Goal: Task Accomplishment & Management: Manage account settings

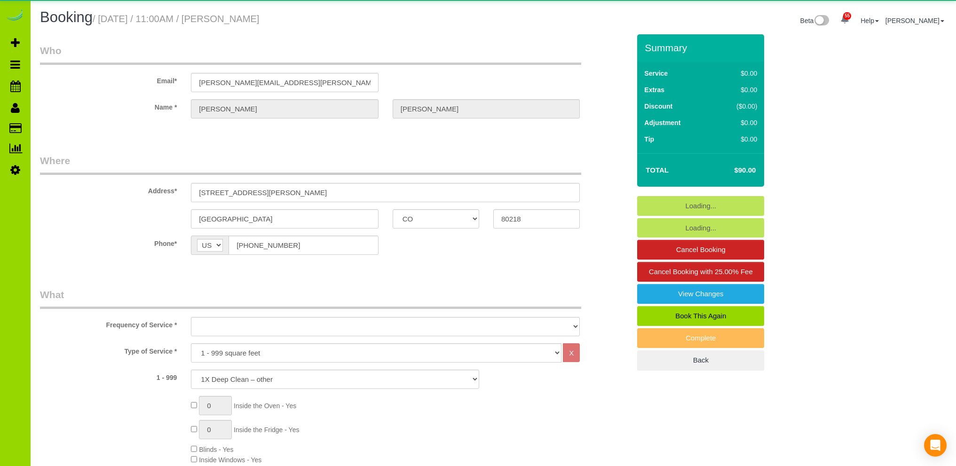
select select "CO"
select select "3"
select select "number:1"
select select "number:13"
select select "object:1247"
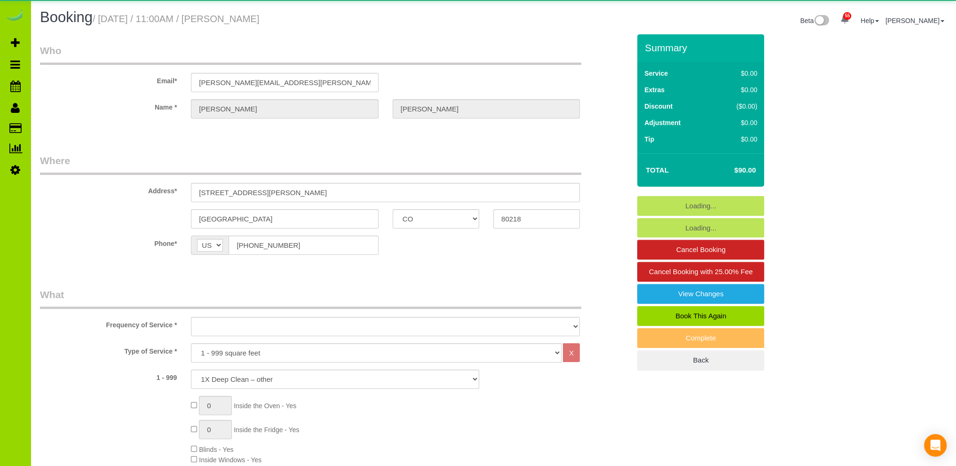
select select "spot1"
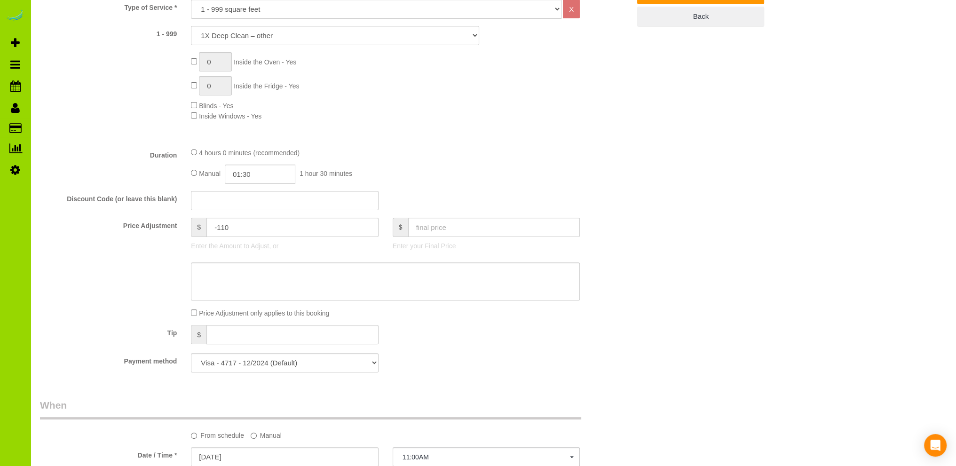
scroll to position [414, 0]
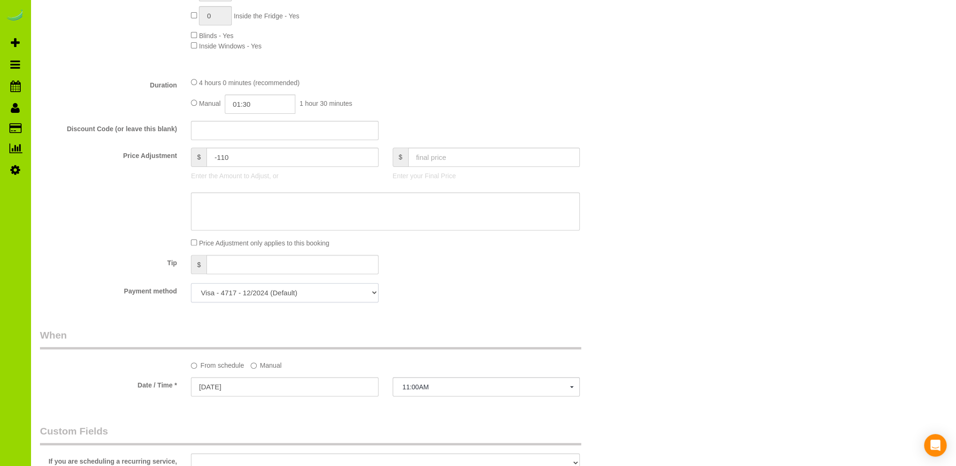
click at [372, 290] on select "Visa - 4717 - 12/2024 (Default) Add Credit Card ─────────────── Cash Check Payp…" at bounding box center [284, 292] width 187 height 19
click at [426, 278] on fieldset "What Frequency of Service * One Time Cleaning Weekly Cleaning Biweekly Cleaning…" at bounding box center [335, 92] width 590 height 436
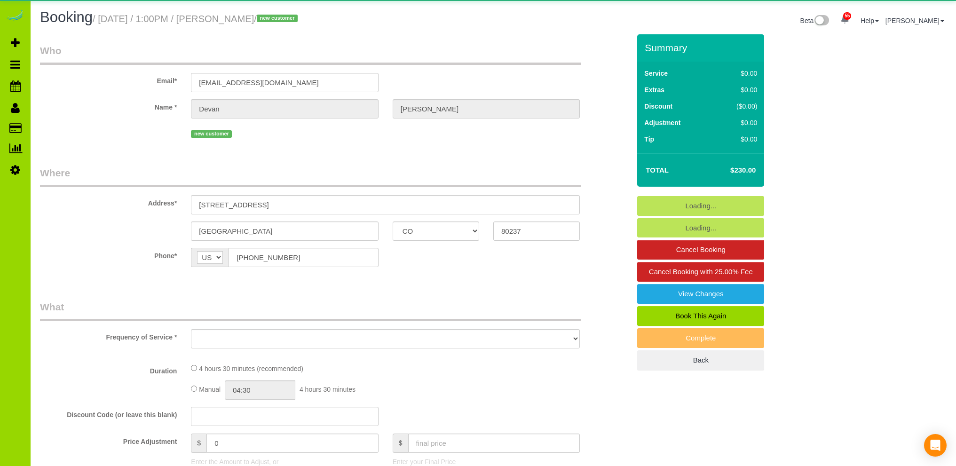
select select "CO"
select select "object:1256"
select select "spot1"
select select "number:69"
select select "number:3"
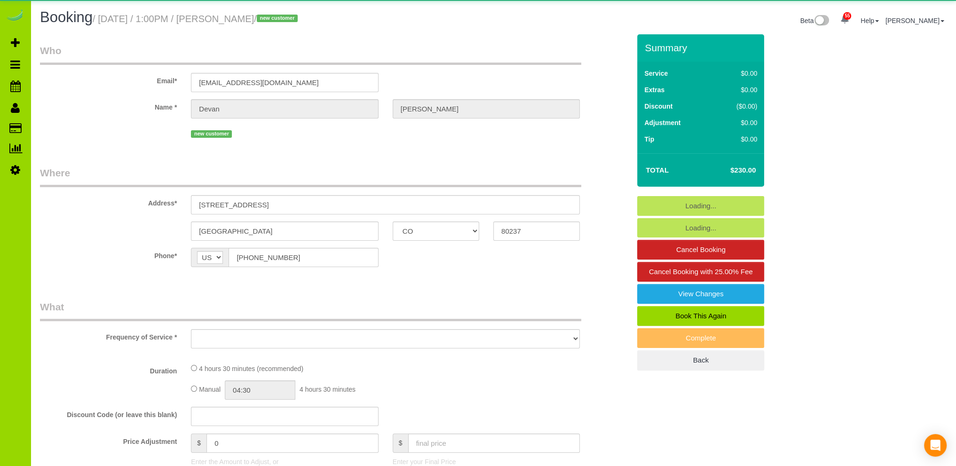
select select "number:13"
